Goal: Task Accomplishment & Management: Manage account settings

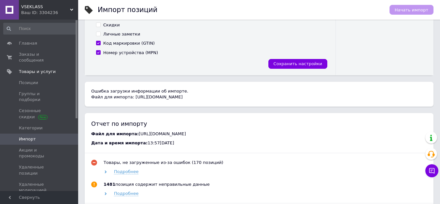
scroll to position [227, 0]
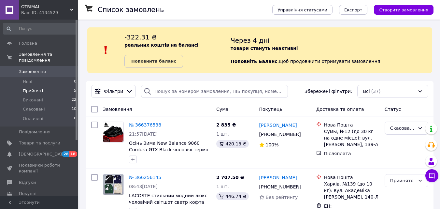
click at [42, 86] on li "Прийняті 5" at bounding box center [40, 90] width 80 height 9
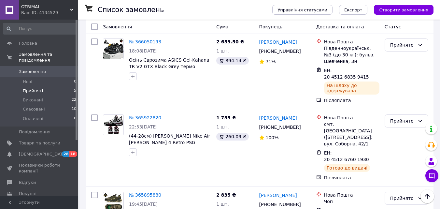
scroll to position [277, 0]
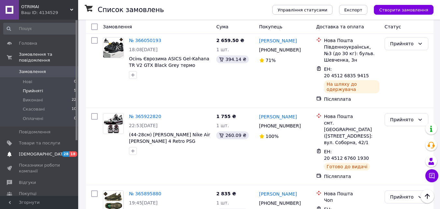
click at [40, 151] on span "[DEMOGRAPHIC_DATA]" at bounding box center [43, 154] width 48 height 6
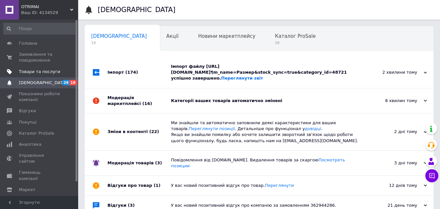
click at [38, 69] on span "Товари та послуги" at bounding box center [39, 72] width 41 height 6
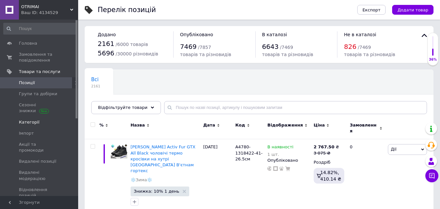
click at [34, 121] on span "Категорії" at bounding box center [29, 122] width 21 height 6
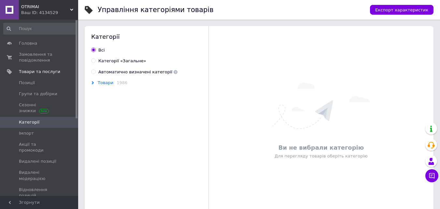
click at [106, 82] on span "Товари" at bounding box center [106, 82] width 16 height 5
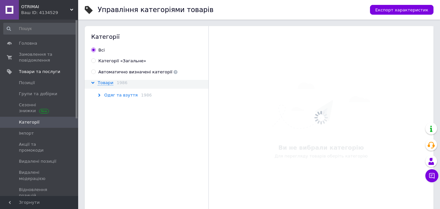
click at [120, 95] on span "Одяг та взуття" at bounding box center [121, 94] width 34 height 5
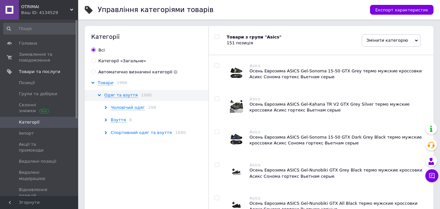
click at [131, 135] on span "Спортивний одяг та взуття" at bounding box center [141, 132] width 61 height 5
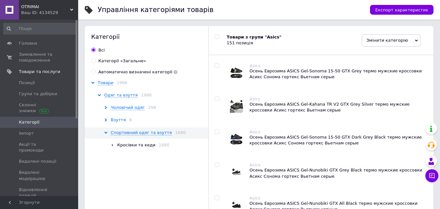
click at [118, 119] on span "Взуття" at bounding box center [118, 119] width 15 height 5
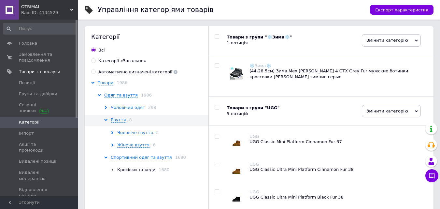
click at [124, 106] on span "Чоловічий одяг" at bounding box center [128, 107] width 34 height 5
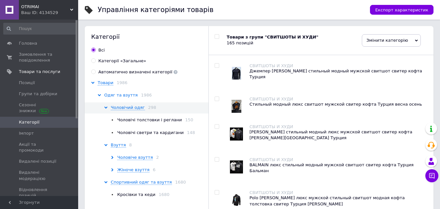
drag, startPoint x: 114, startPoint y: 107, endPoint x: 114, endPoint y: 95, distance: 11.4
click at [114, 104] on div "Чоловічий одяг 298" at bounding box center [157, 107] width 106 height 6
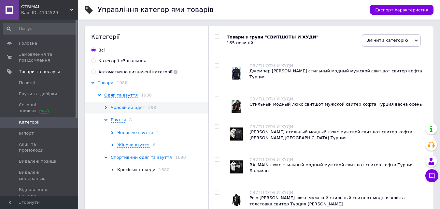
drag, startPoint x: 114, startPoint y: 94, endPoint x: 101, endPoint y: 80, distance: 19.8
click at [114, 92] on span "Одяг та взуття" at bounding box center [121, 94] width 34 height 5
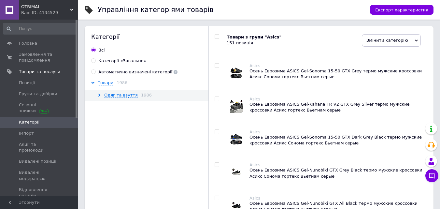
click at [63, 4] on span "OTRIMAI" at bounding box center [45, 7] width 49 height 6
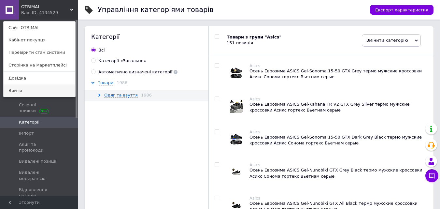
click at [55, 87] on link "Вийти" at bounding box center [40, 90] width 72 height 12
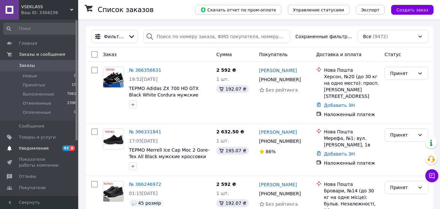
click at [44, 146] on span "Уведомления" at bounding box center [34, 148] width 30 height 6
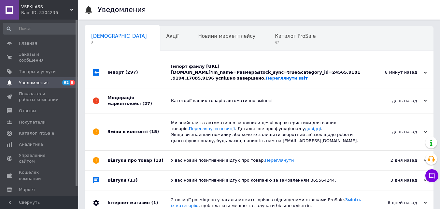
click at [296, 80] on link "Переглянути звіт" at bounding box center [287, 78] width 42 height 5
